Goal: Transaction & Acquisition: Purchase product/service

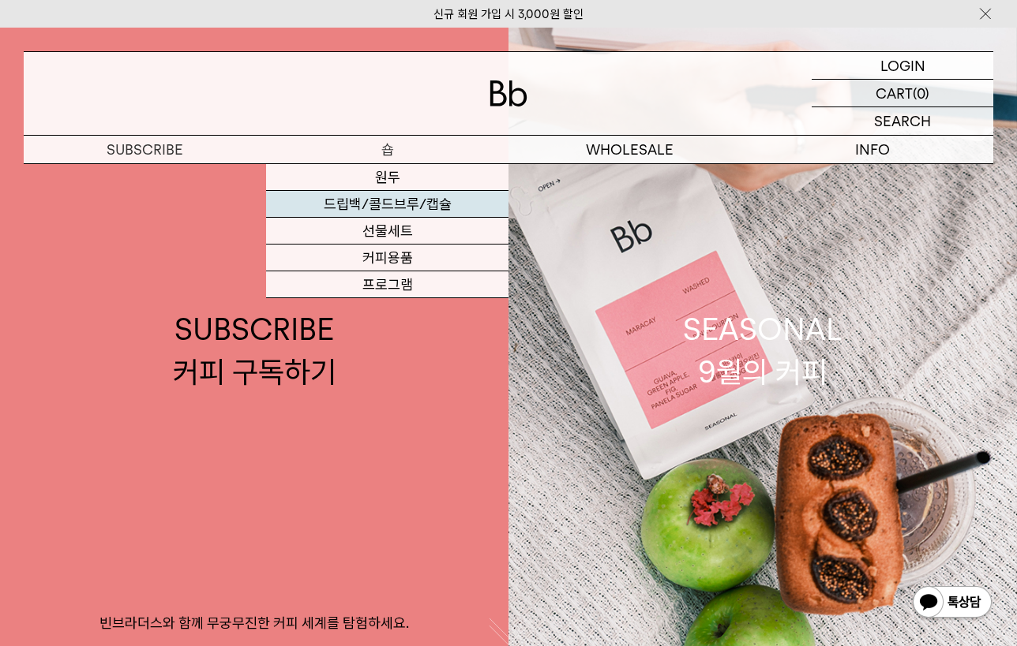
click at [397, 204] on link "드립백/콜드브루/캡슐" at bounding box center [387, 204] width 242 height 27
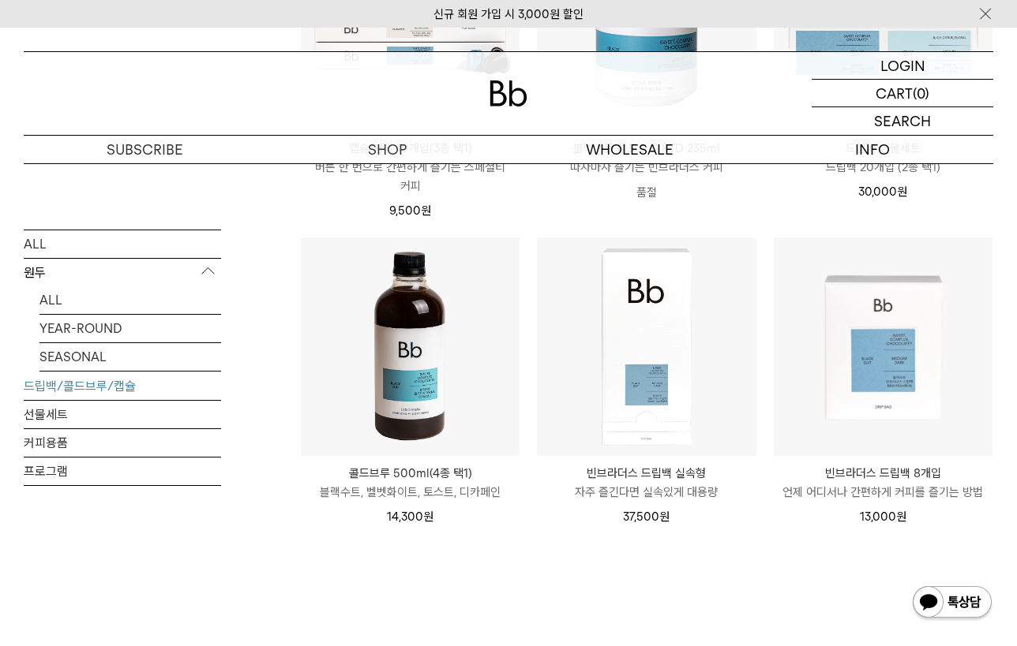
scroll to position [719, 0]
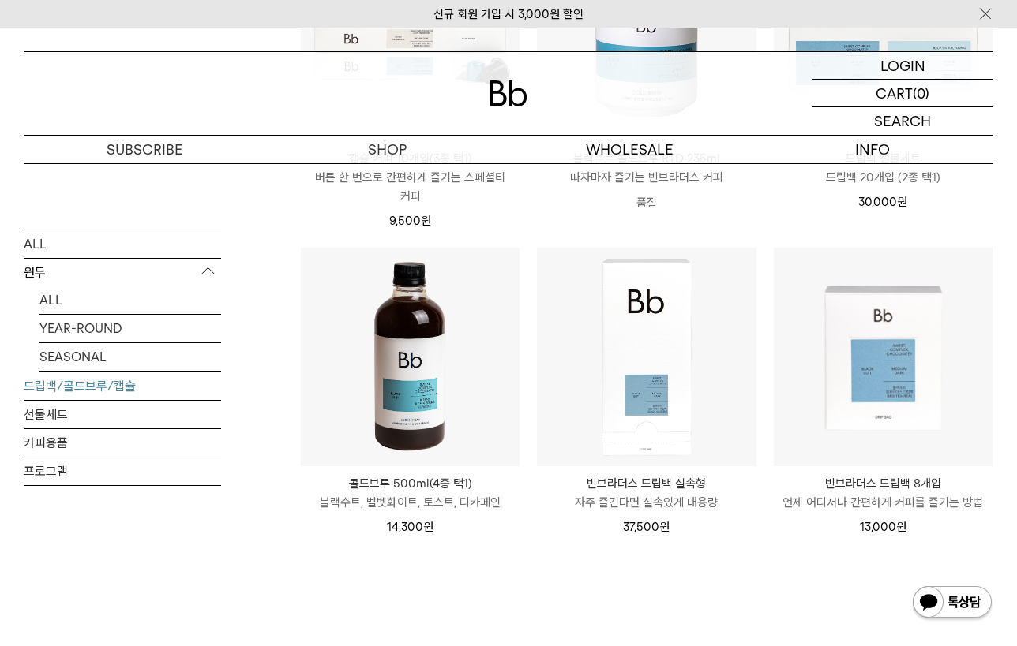
click at [449, 428] on img at bounding box center [410, 357] width 219 height 219
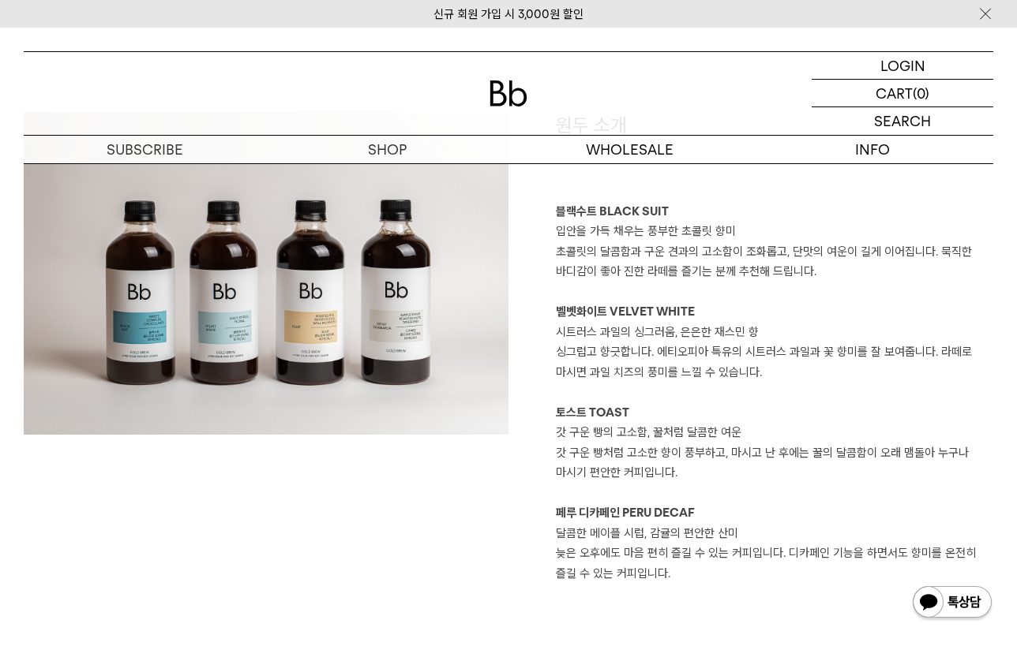
scroll to position [1283, 0]
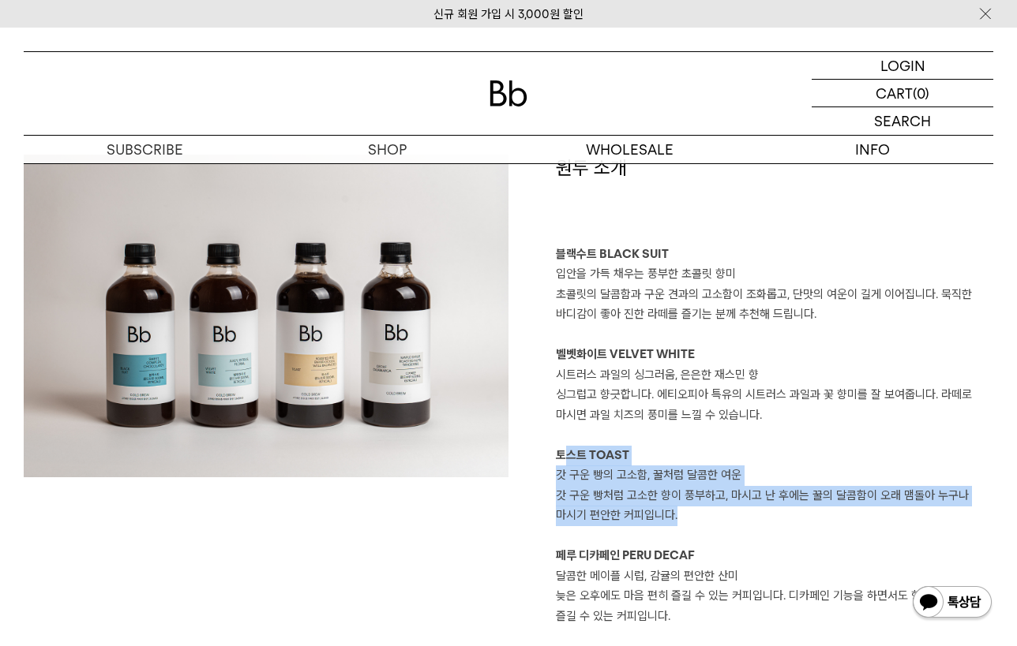
drag, startPoint x: 565, startPoint y: 455, endPoint x: 837, endPoint y: 502, distance: 275.6
click at [837, 502] on div "원두 소개 블랙수트 BLACK SUIT 입안을 가득 채우는 풍부한 초콜릿 향미 초콜릿의 달콤함과 구운 견과의 고소함이 조화롭고, 단맛의 여운이…" at bounding box center [750, 391] width 485 height 472
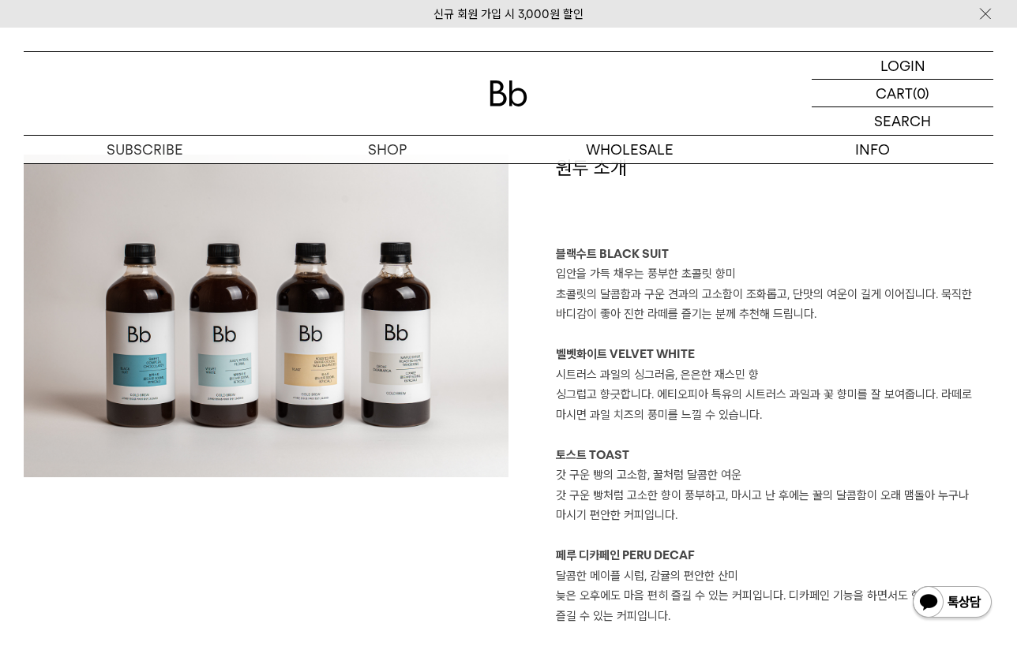
click at [860, 528] on p at bounding box center [774, 537] width 437 height 21
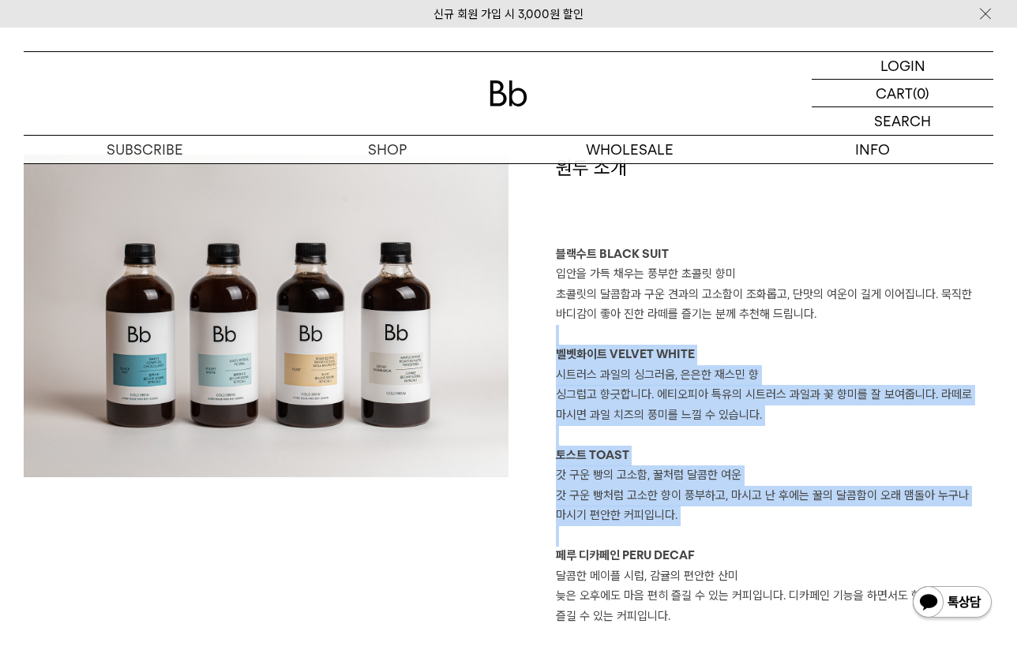
drag, startPoint x: 853, startPoint y: 524, endPoint x: 537, endPoint y: 341, distance: 365.0
click at [537, 341] on div "원두 소개 블랙수트 BLACK SUIT 입안을 가득 채우는 풍부한 초콜릿 향미 초콜릿의 달콤함과 구운 견과의 고소함이 조화롭고, 단맛의 여운이…" at bounding box center [750, 391] width 485 height 472
click at [755, 425] on p at bounding box center [774, 435] width 437 height 21
drag, startPoint x: 680, startPoint y: 509, endPoint x: 546, endPoint y: 352, distance: 206.1
click at [546, 352] on div "원두 소개 블랙수트 BLACK SUIT 입안을 가득 채우는 풍부한 초콜릿 향미 초콜릿의 달콤함과 구운 견과의 고소함이 조화롭고, 단맛의 여운이…" at bounding box center [750, 391] width 485 height 472
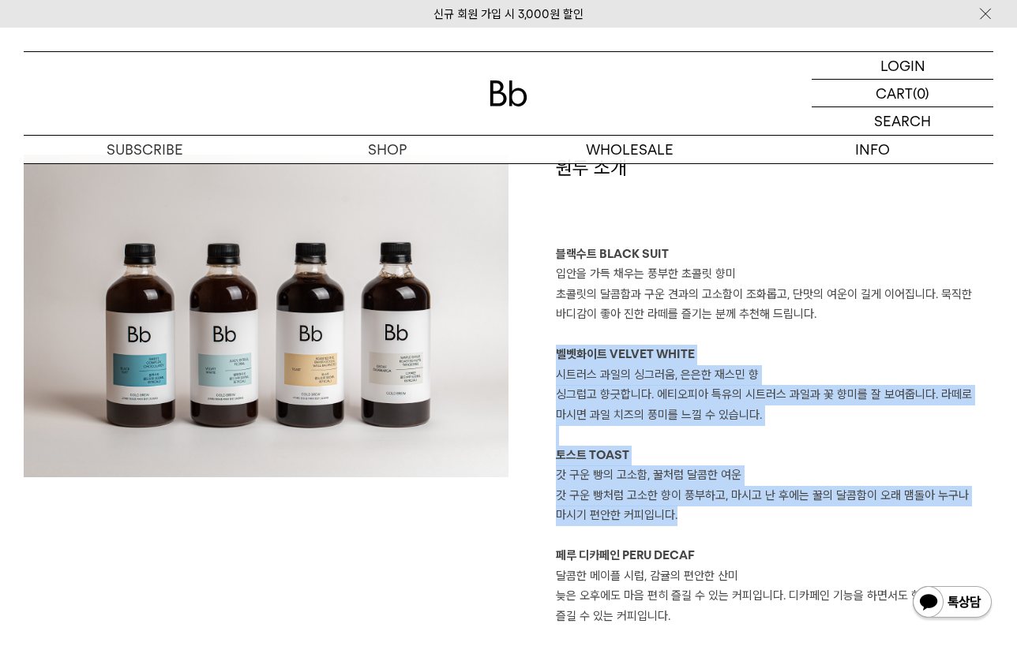
click at [707, 416] on p "싱그럽고 향긋합니다. 에티오피아 특유의 시트러스 과일과 꽃 향미를 잘 보여줍니다. 라떼로 마시면 과일 치즈의 풍미를 느낄 수 있습니다." at bounding box center [774, 405] width 437 height 40
